Goal: Book appointment/travel/reservation

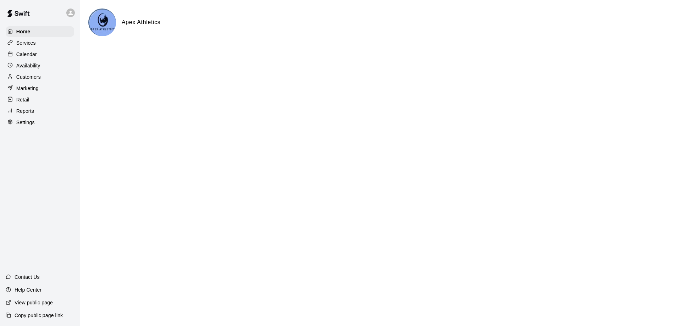
click at [34, 56] on p "Calendar" at bounding box center [26, 54] width 21 height 7
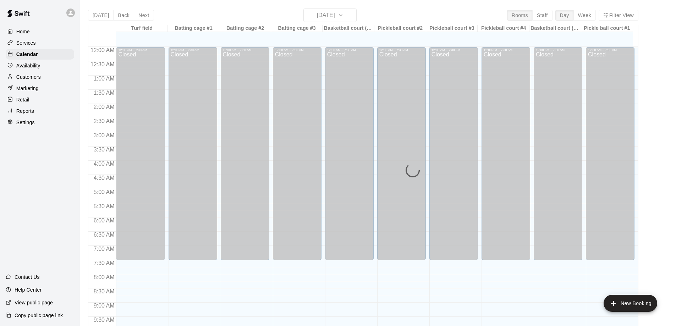
scroll to position [340, 0]
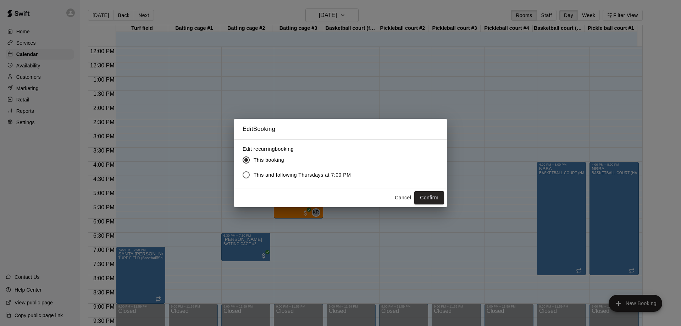
click at [401, 197] on button "Cancel" at bounding box center [403, 197] width 23 height 13
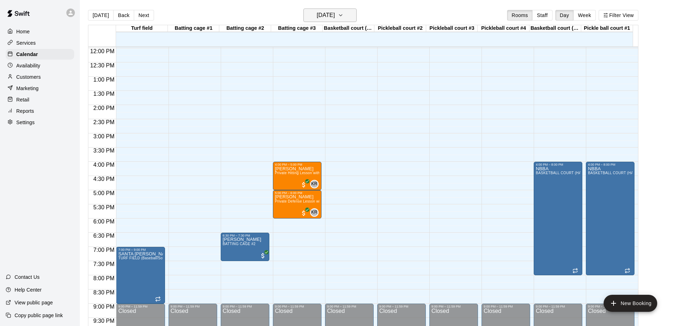
click at [343, 17] on icon "button" at bounding box center [341, 15] width 6 height 9
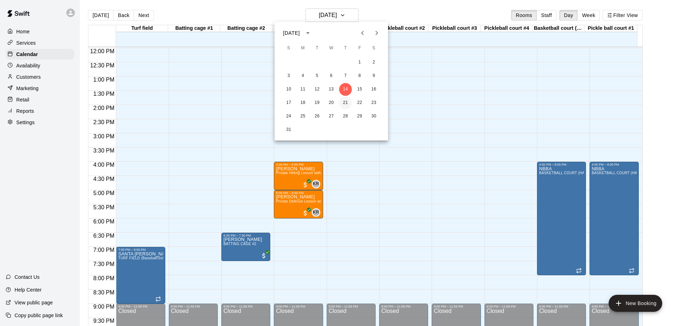
click at [344, 103] on button "21" at bounding box center [345, 103] width 13 height 13
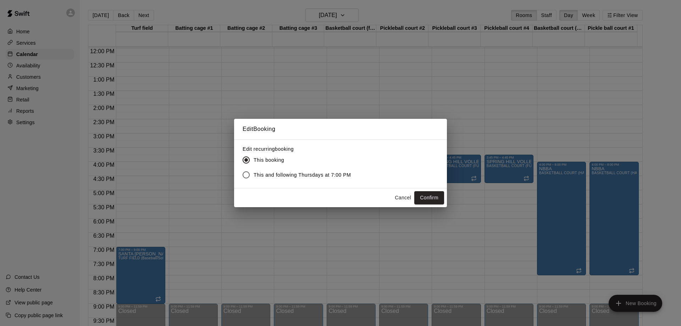
drag, startPoint x: 138, startPoint y: 270, endPoint x: 138, endPoint y: 261, distance: 8.9
click at [138, 261] on div "Edit Booking Edit recurring booking This booking This and following Thursdays a…" at bounding box center [340, 163] width 681 height 326
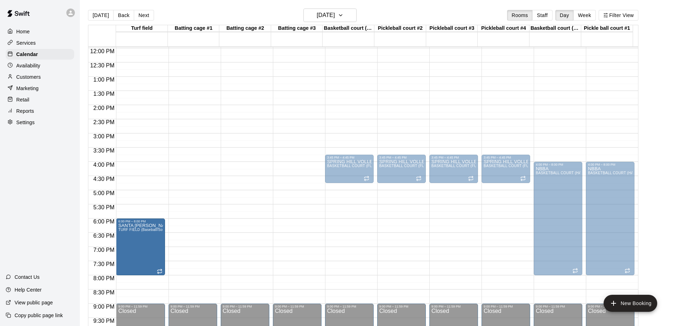
drag, startPoint x: 140, startPoint y: 272, endPoint x: 142, endPoint y: 249, distance: 23.2
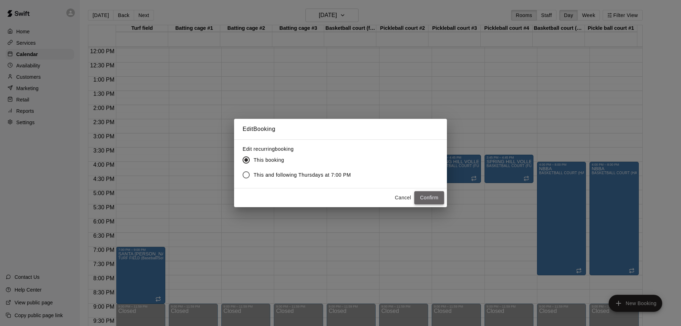
click at [429, 197] on button "Confirm" at bounding box center [429, 197] width 30 height 13
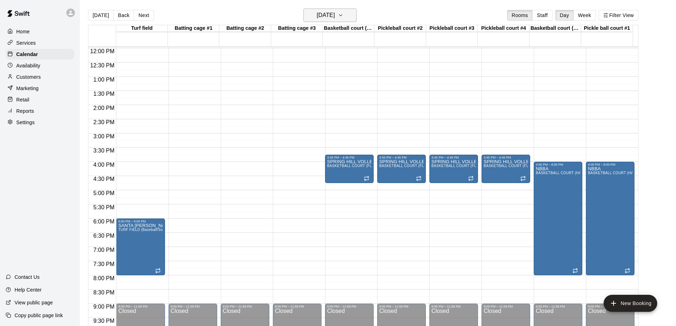
click at [343, 14] on icon "button" at bounding box center [341, 15] width 6 height 9
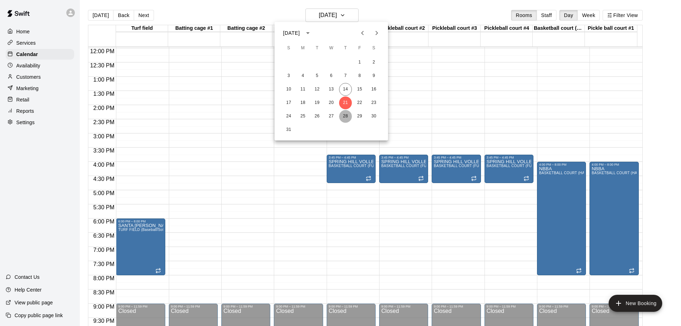
click at [345, 118] on button "28" at bounding box center [345, 116] width 13 height 13
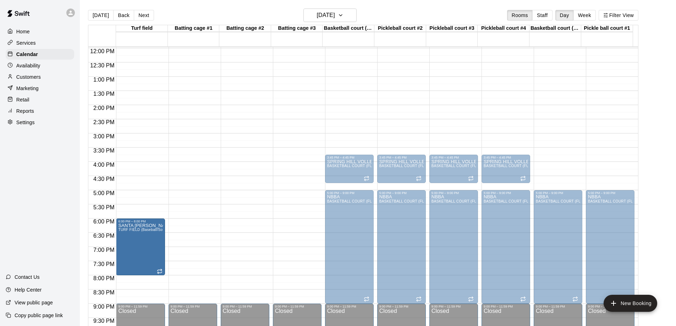
drag, startPoint x: 141, startPoint y: 268, endPoint x: 145, endPoint y: 245, distance: 23.8
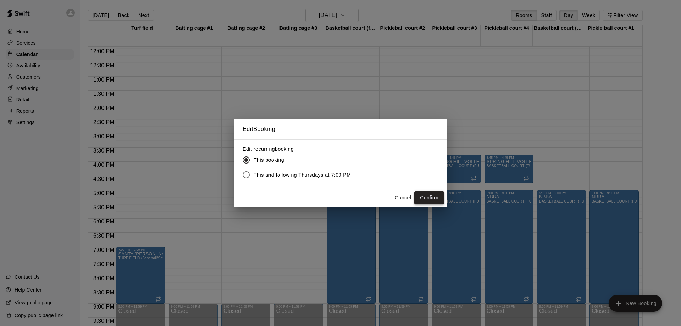
click at [433, 196] on button "Confirm" at bounding box center [429, 197] width 30 height 13
